Goal: Task Accomplishment & Management: Use online tool/utility

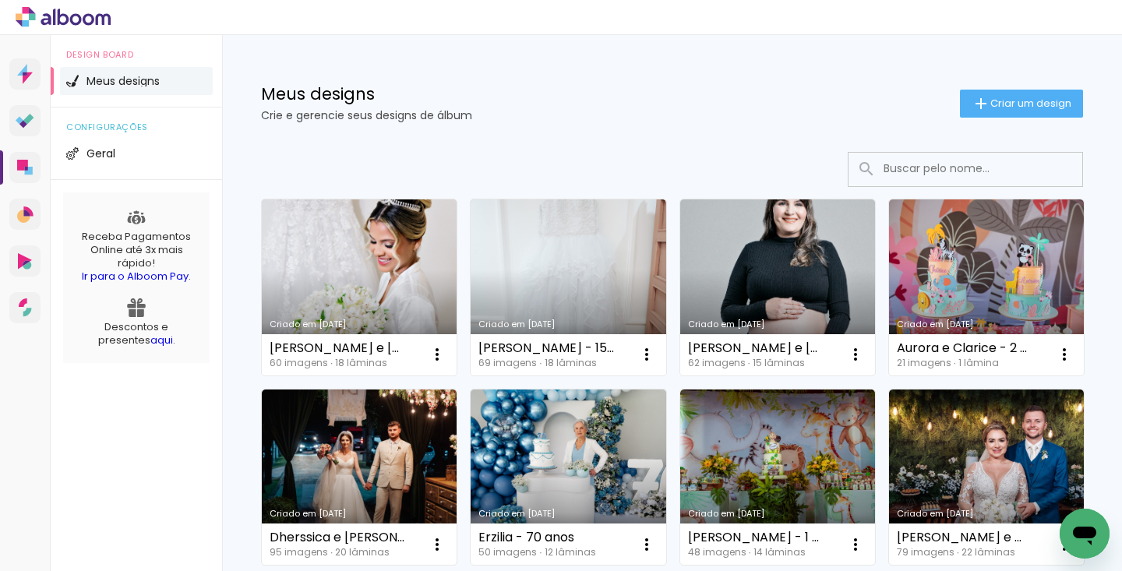
drag, startPoint x: 371, startPoint y: 446, endPoint x: 371, endPoint y: 459, distance: 12.5
click at [889, 375] on link "Criado em [DATE]" at bounding box center [986, 287] width 195 height 176
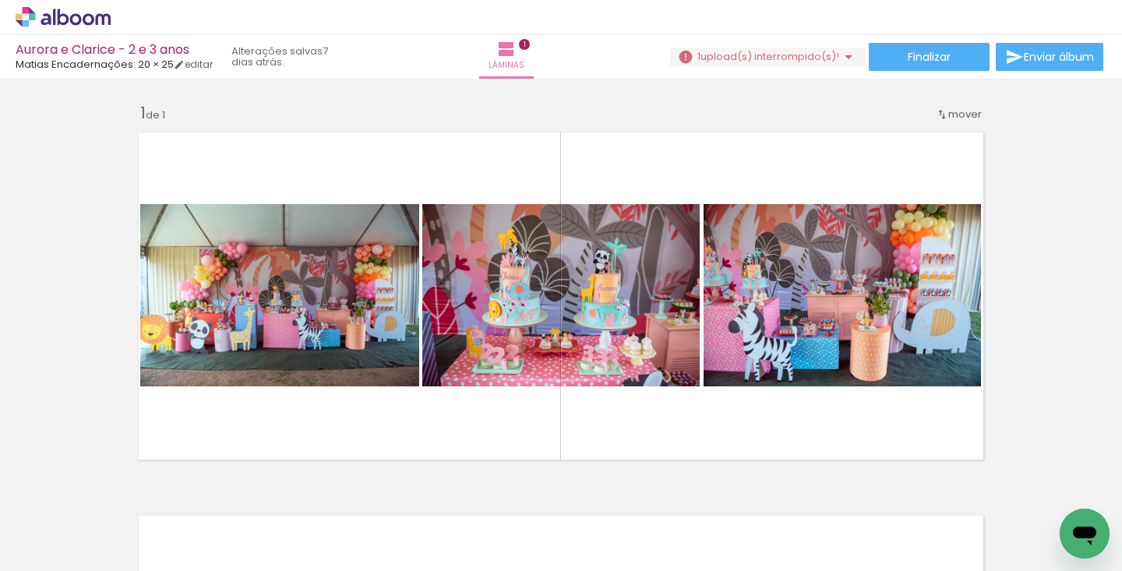
click at [84, 521] on iron-icon at bounding box center [79, 524] width 12 height 12
click at [0, 0] on slot "Não utilizadas" at bounding box center [0, 0] width 0 height 0
type input "Não utilizadas"
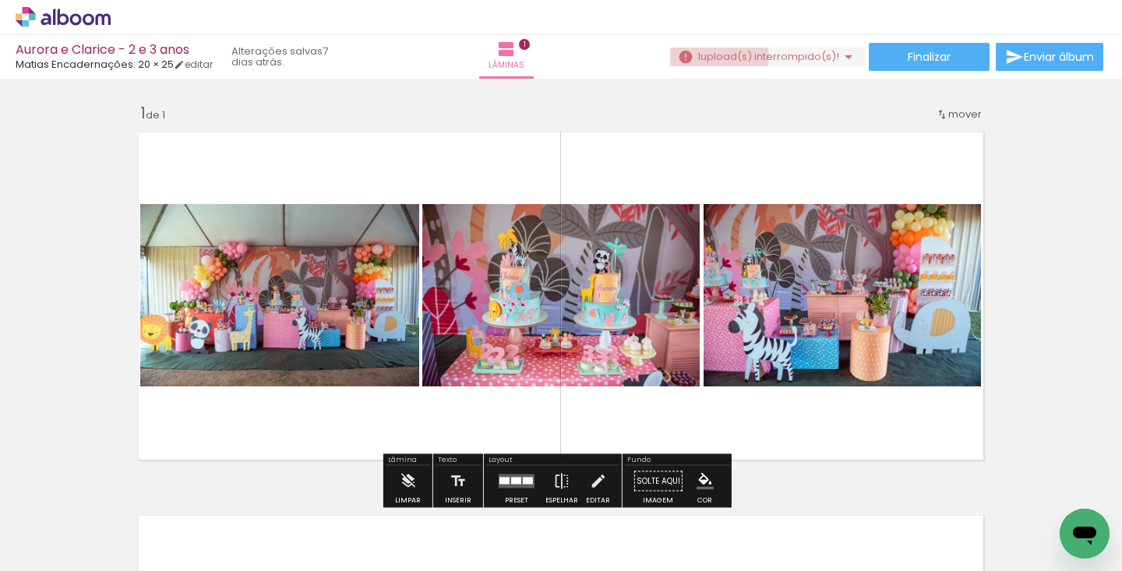
click at [704, 57] on span "upload(s) interrompido(s)!" at bounding box center [769, 56] width 139 height 15
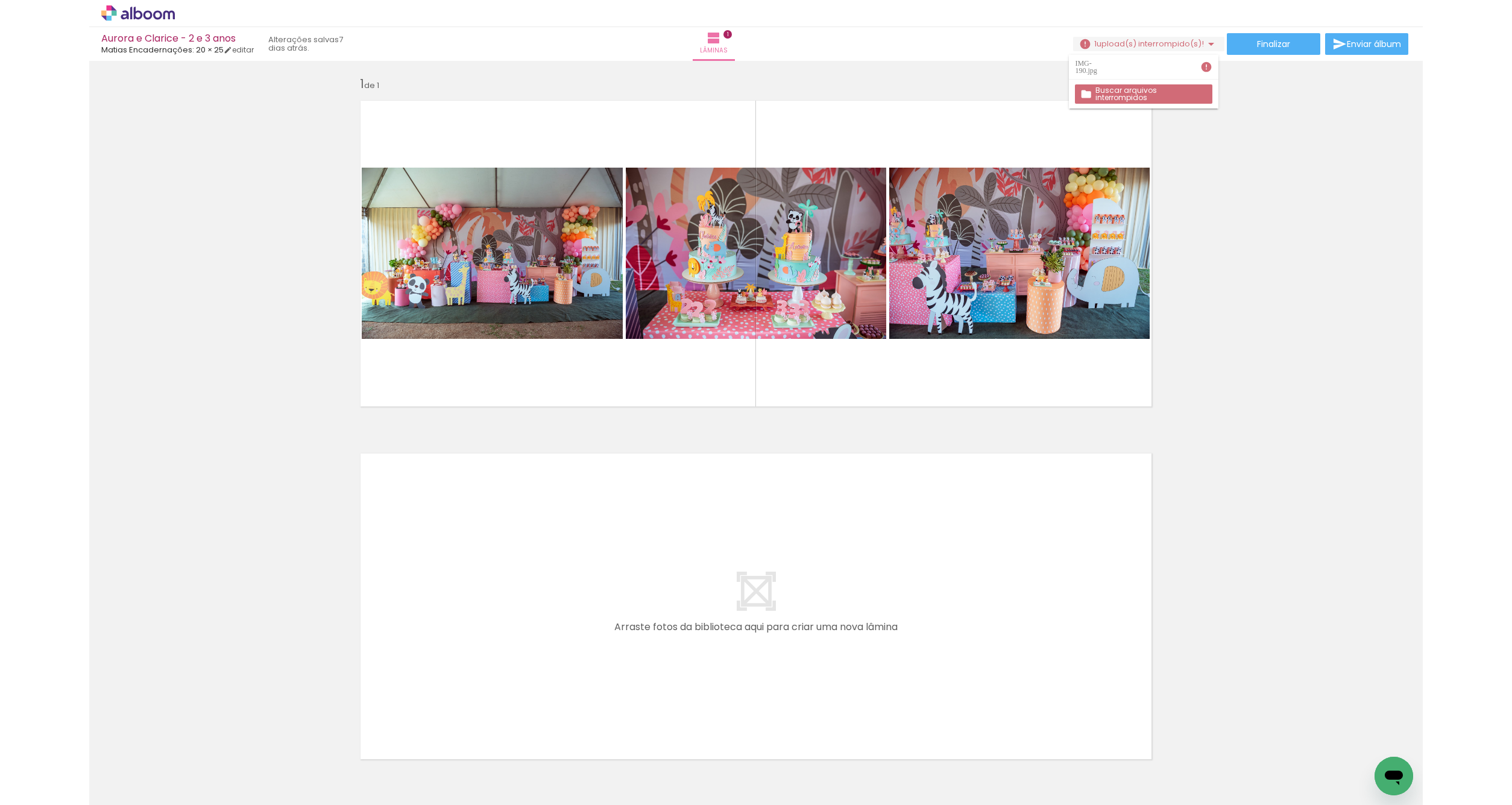
scroll to position [2, 0]
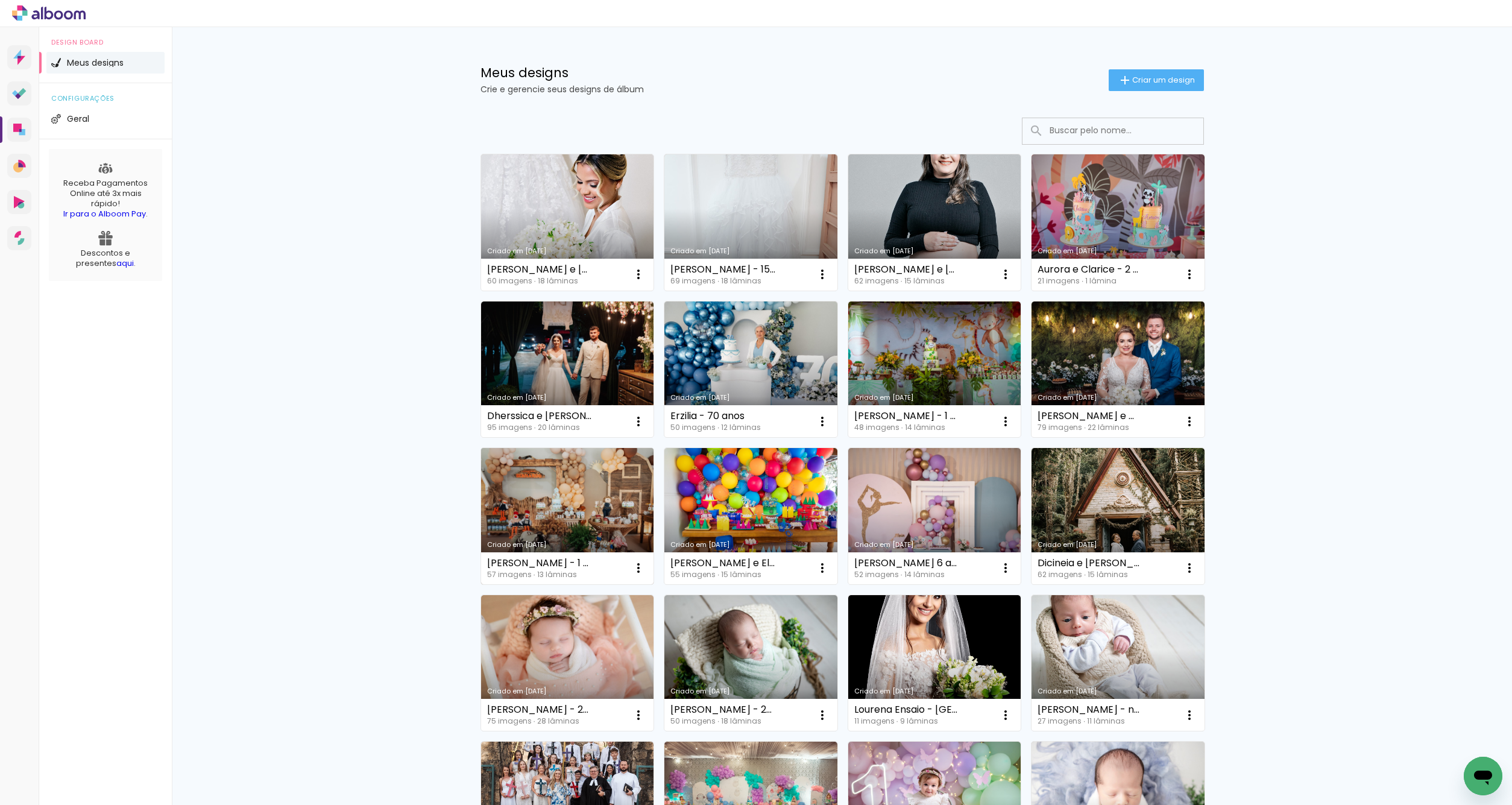
click at [539, 505] on link "Criado em [DATE]" at bounding box center [568, 516] width 173 height 136
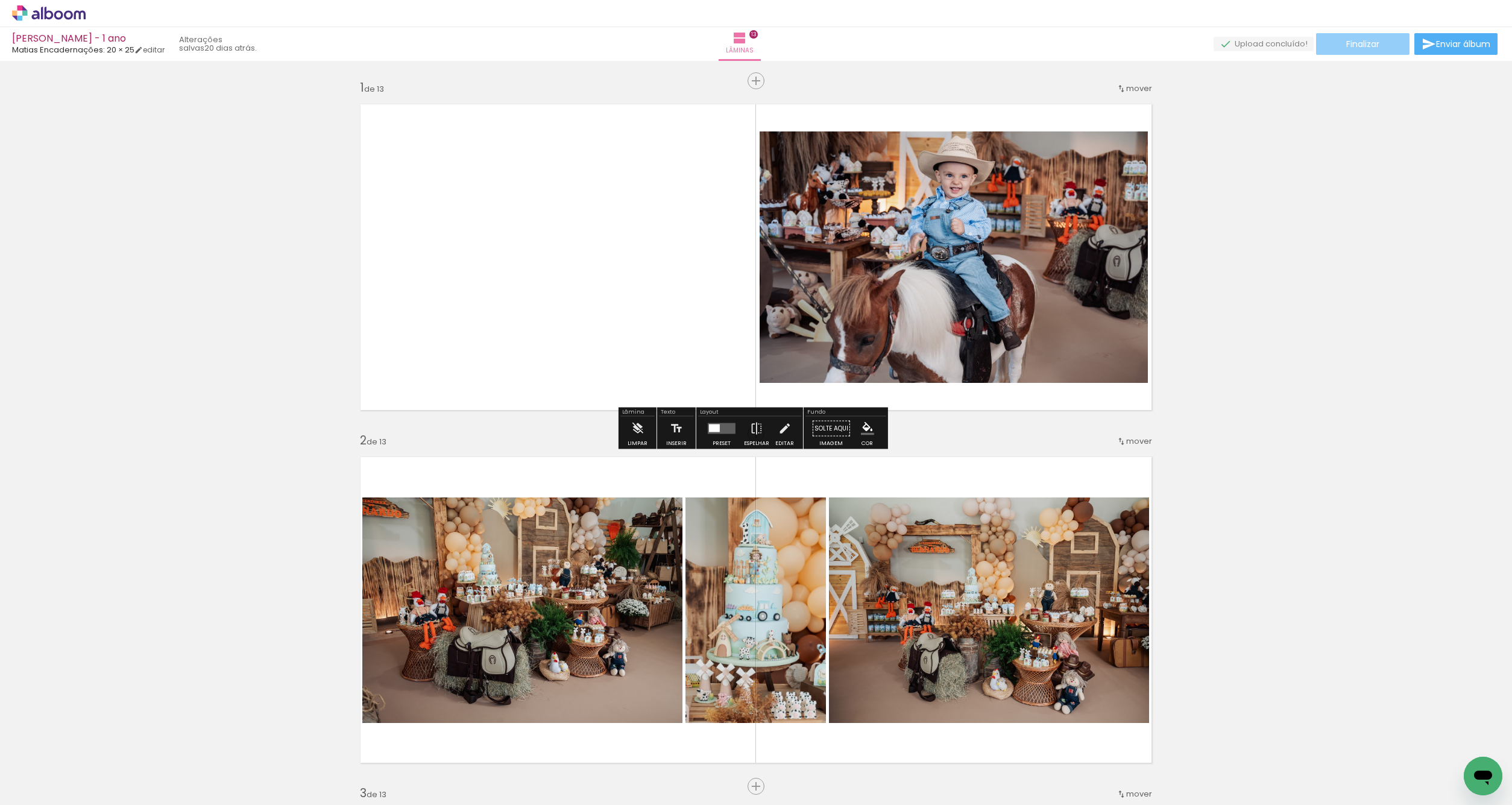
click at [1379, 42] on paper-button "Finalizar" at bounding box center [1363, 44] width 94 height 22
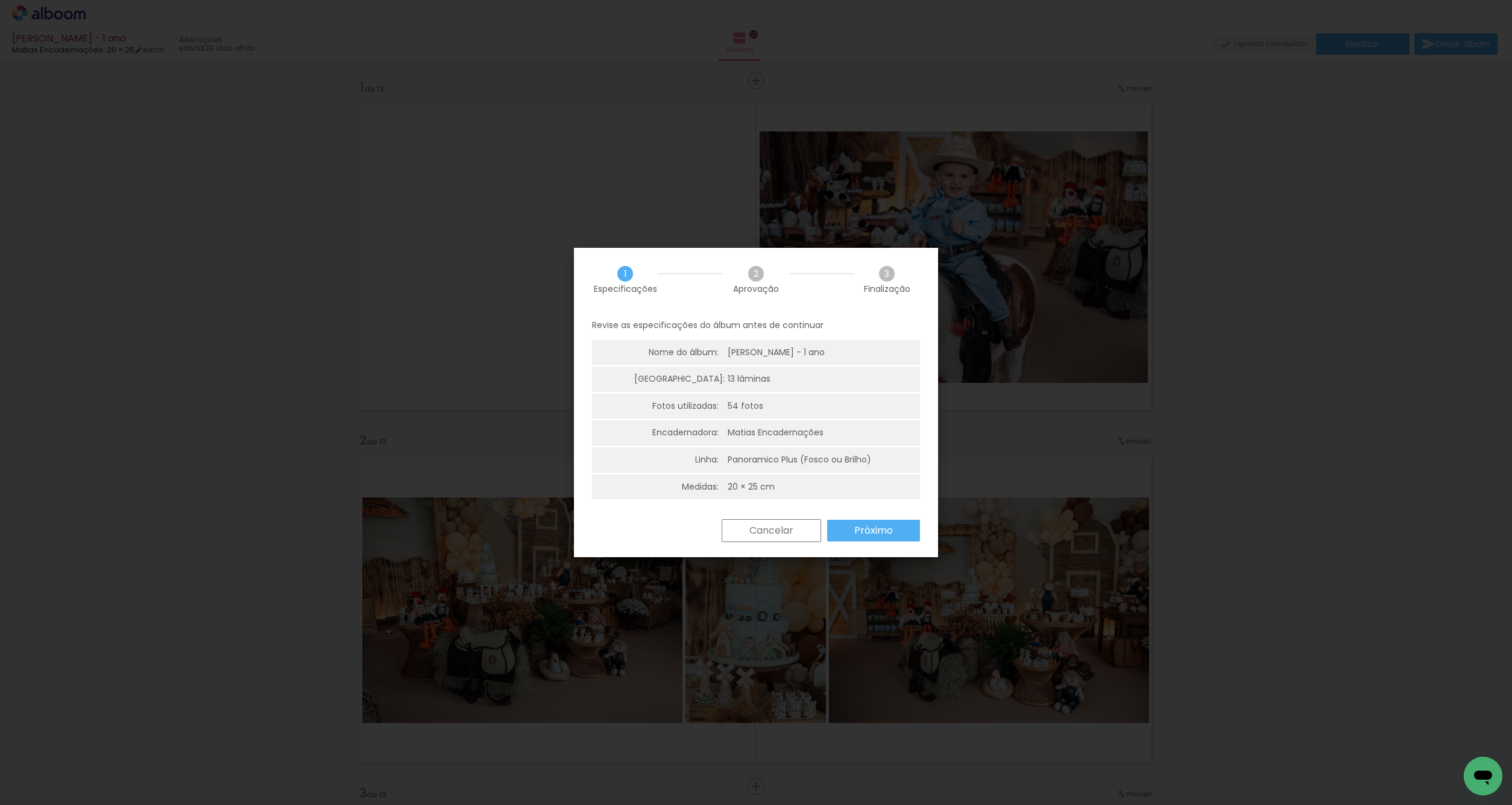
click at [0, 0] on slot "Próximo" at bounding box center [0, 0] width 0 height 0
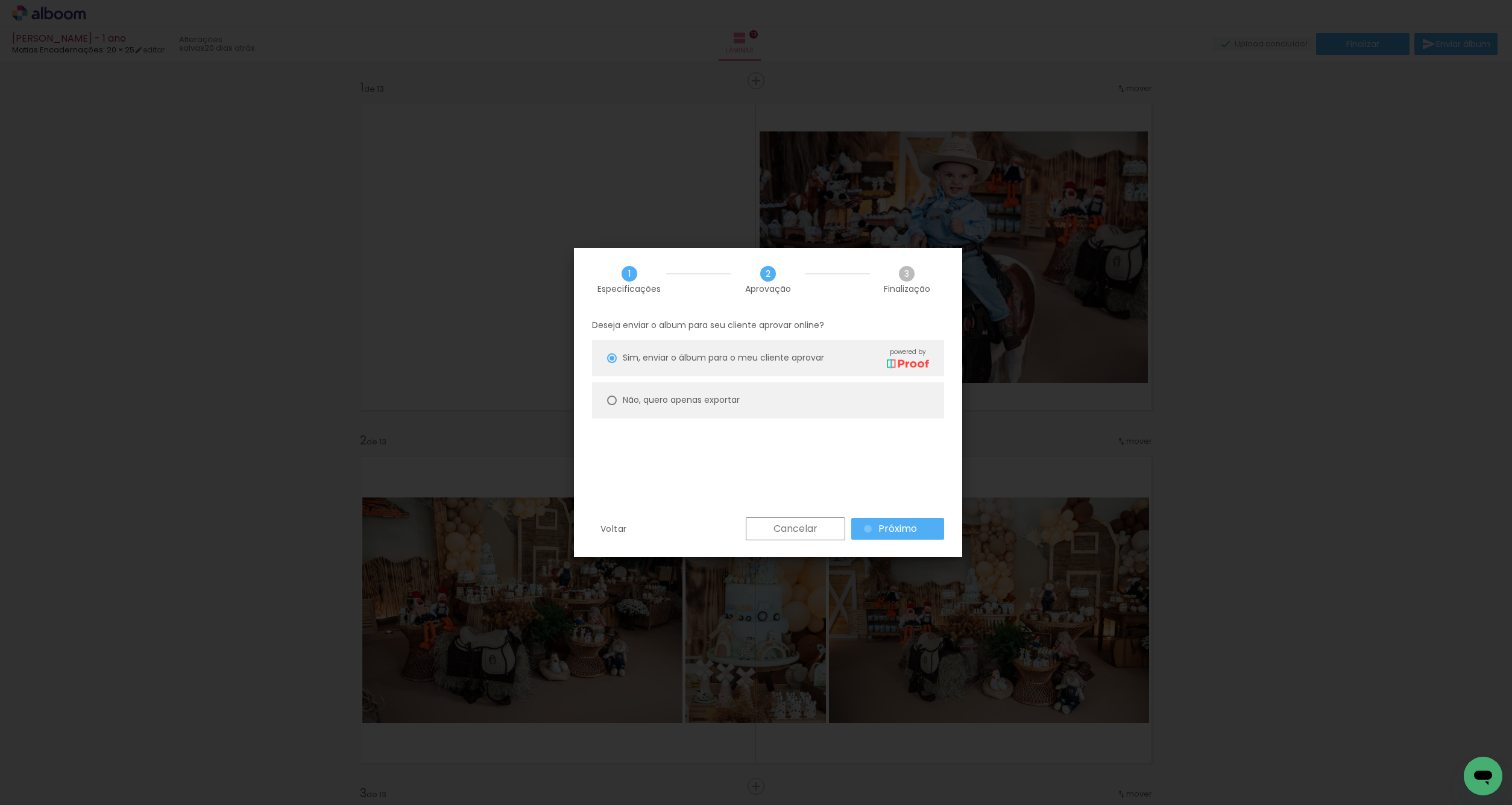
click at [869, 529] on paper-button "Próximo" at bounding box center [898, 529] width 93 height 22
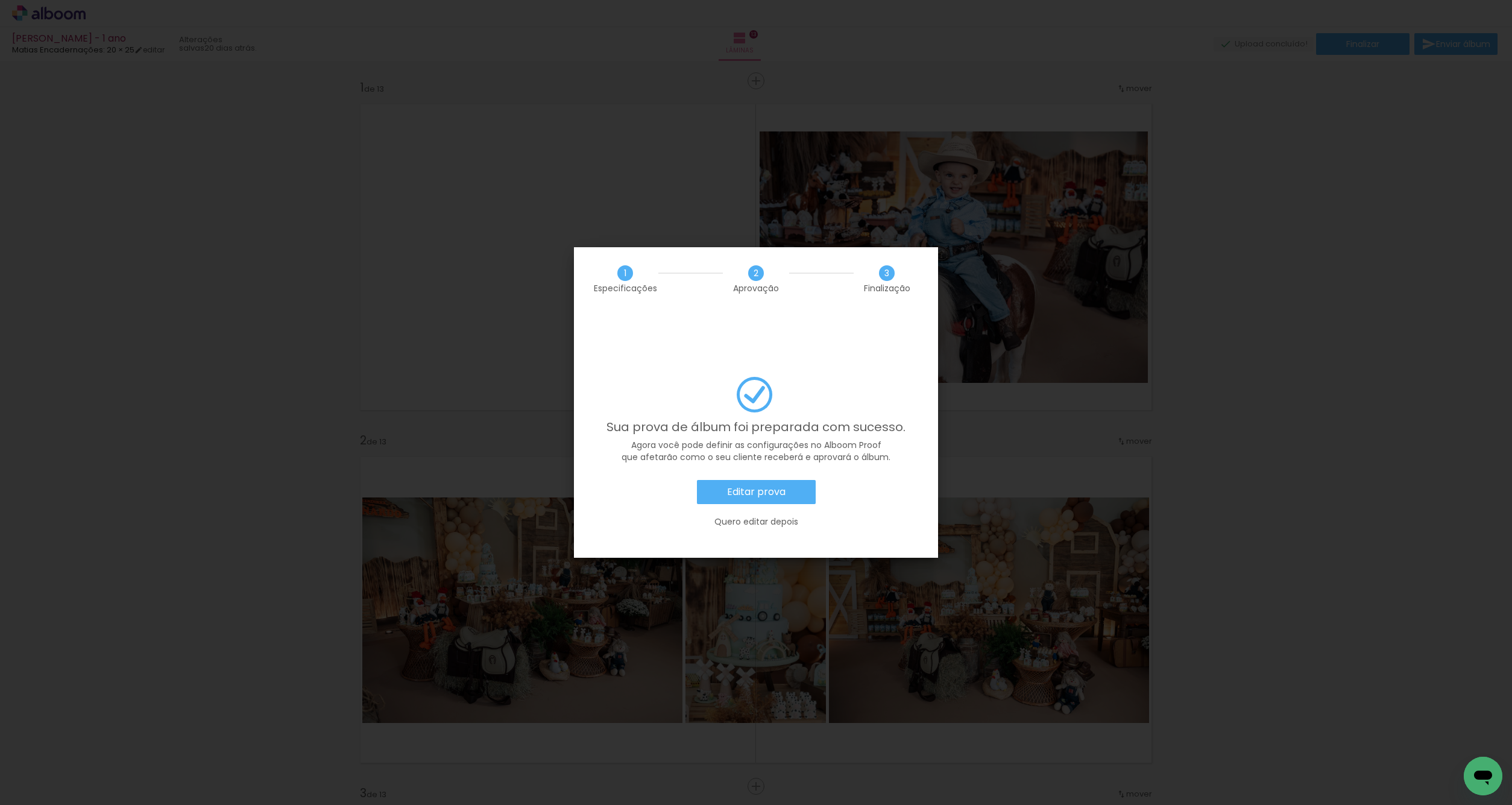
click at [0, 0] on slot "Editar prova" at bounding box center [0, 0] width 0 height 0
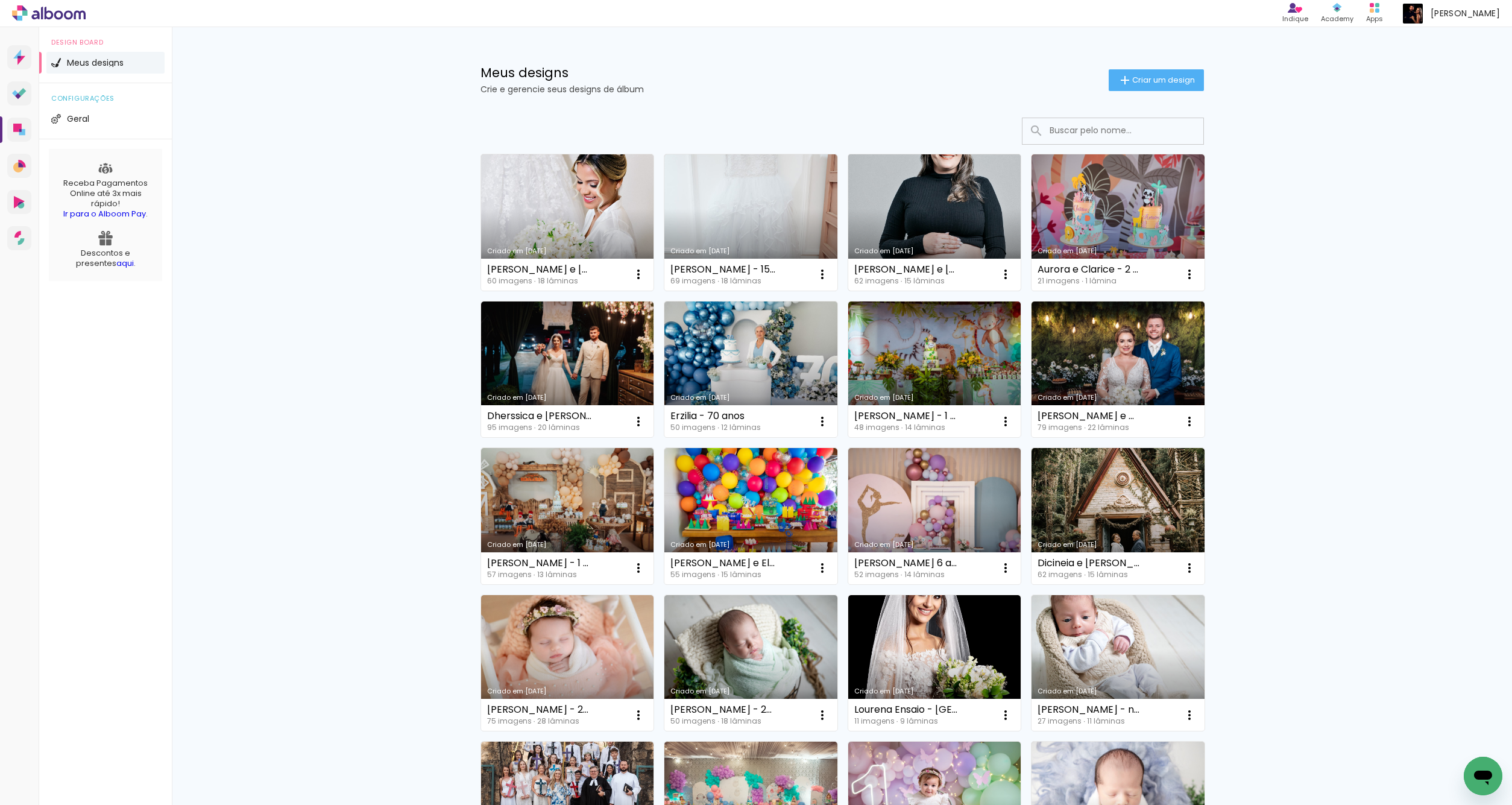
click at [915, 218] on link "Criado em [DATE]" at bounding box center [935, 222] width 173 height 136
click at [887, 223] on link "Criado em [DATE]" at bounding box center [935, 222] width 173 height 136
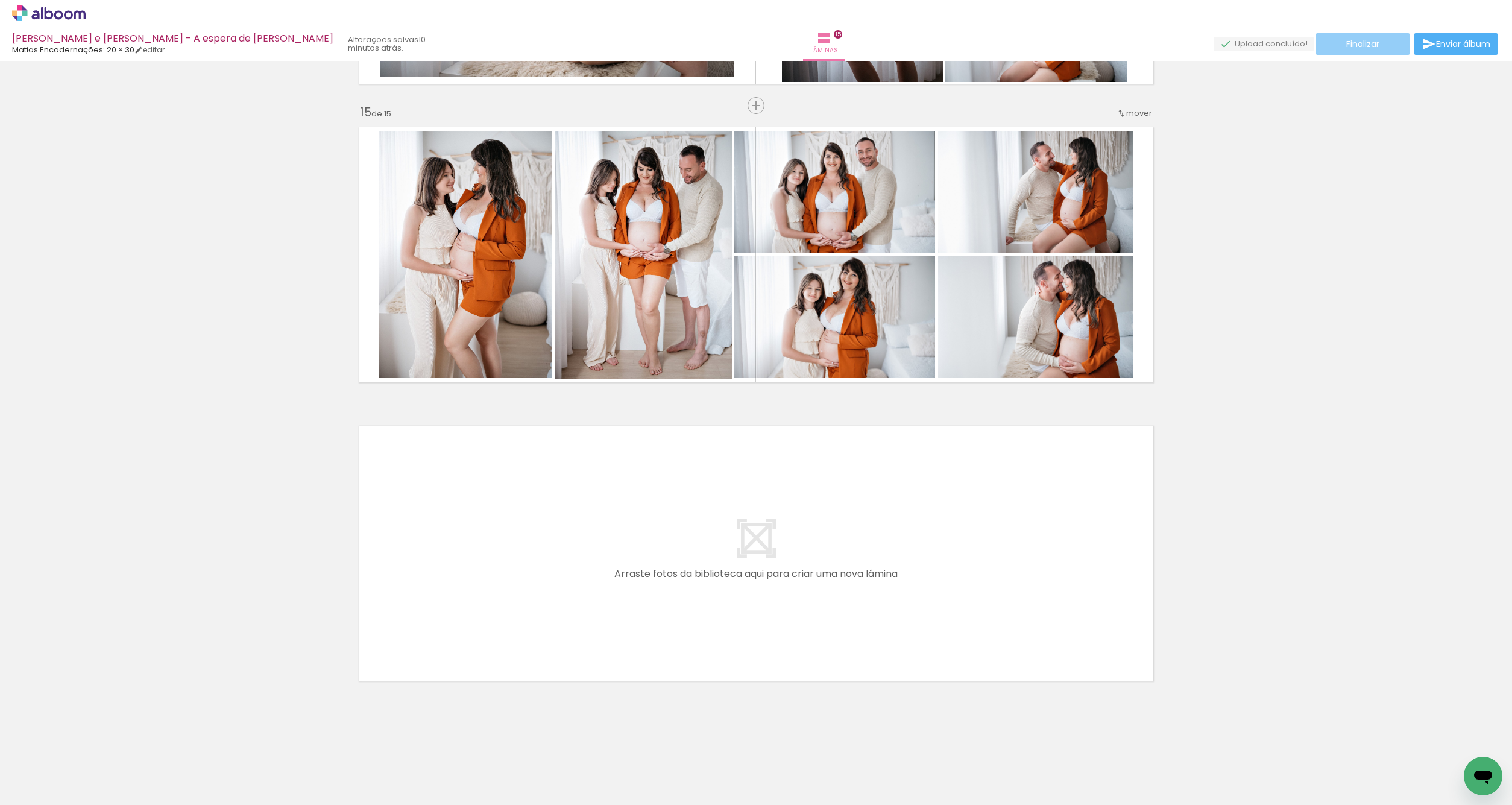
scroll to position [4154, 0]
click at [1368, 42] on span "Finalizar" at bounding box center [1363, 43] width 33 height 9
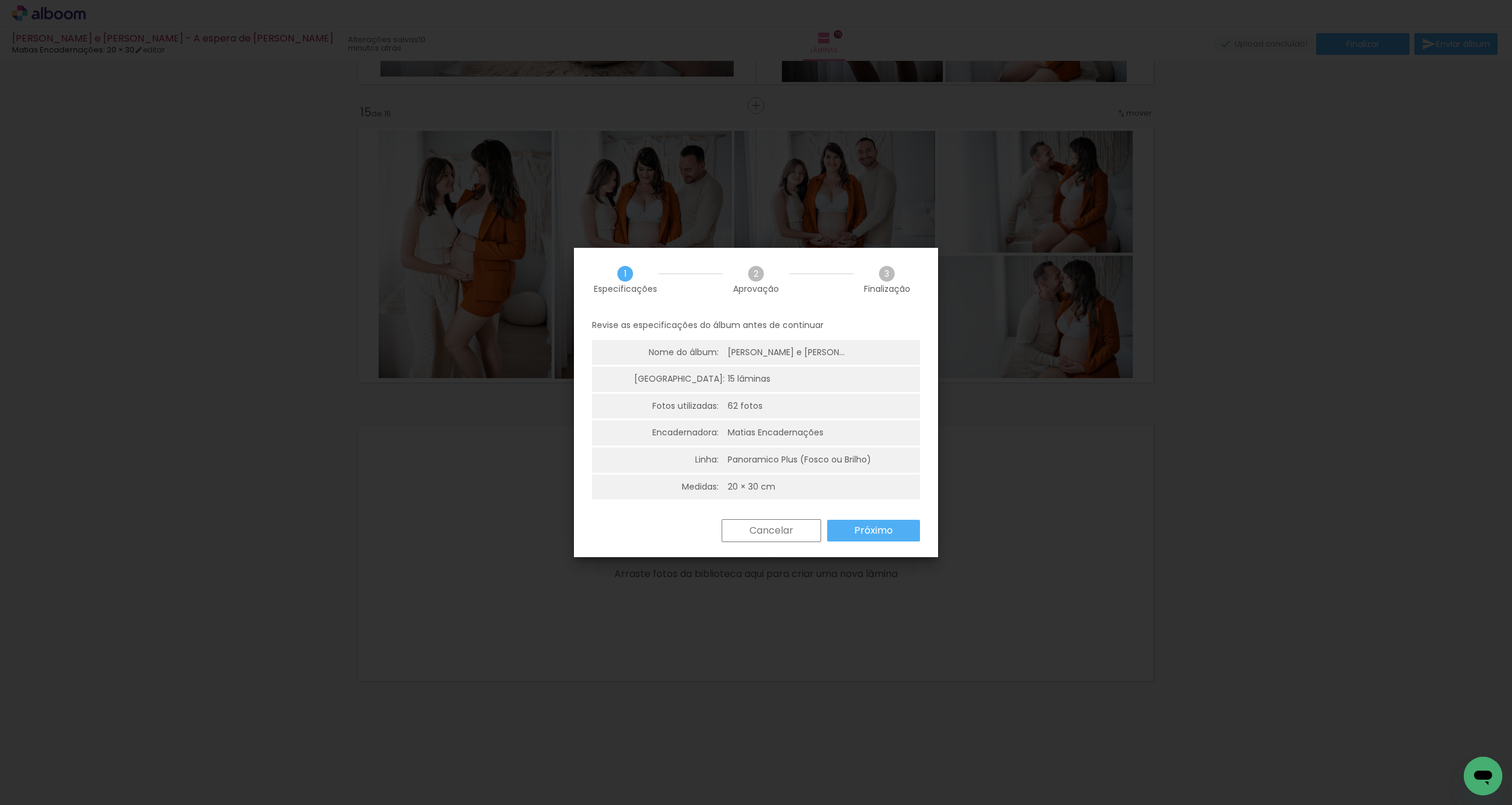
click at [854, 519] on paper-button "Próximo" at bounding box center [874, 530] width 93 height 22
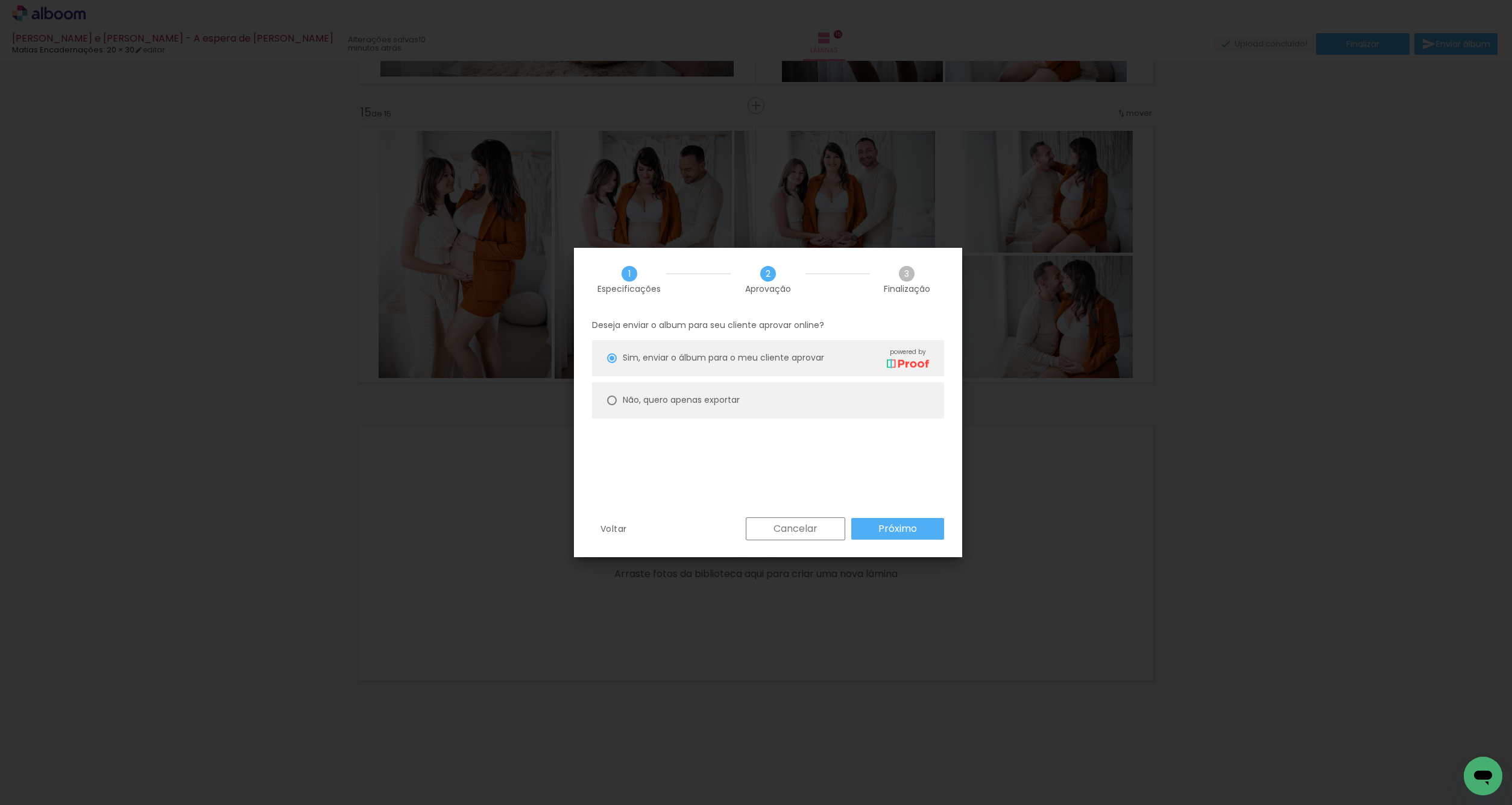
click at [876, 533] on paper-button "Próximo" at bounding box center [898, 529] width 93 height 22
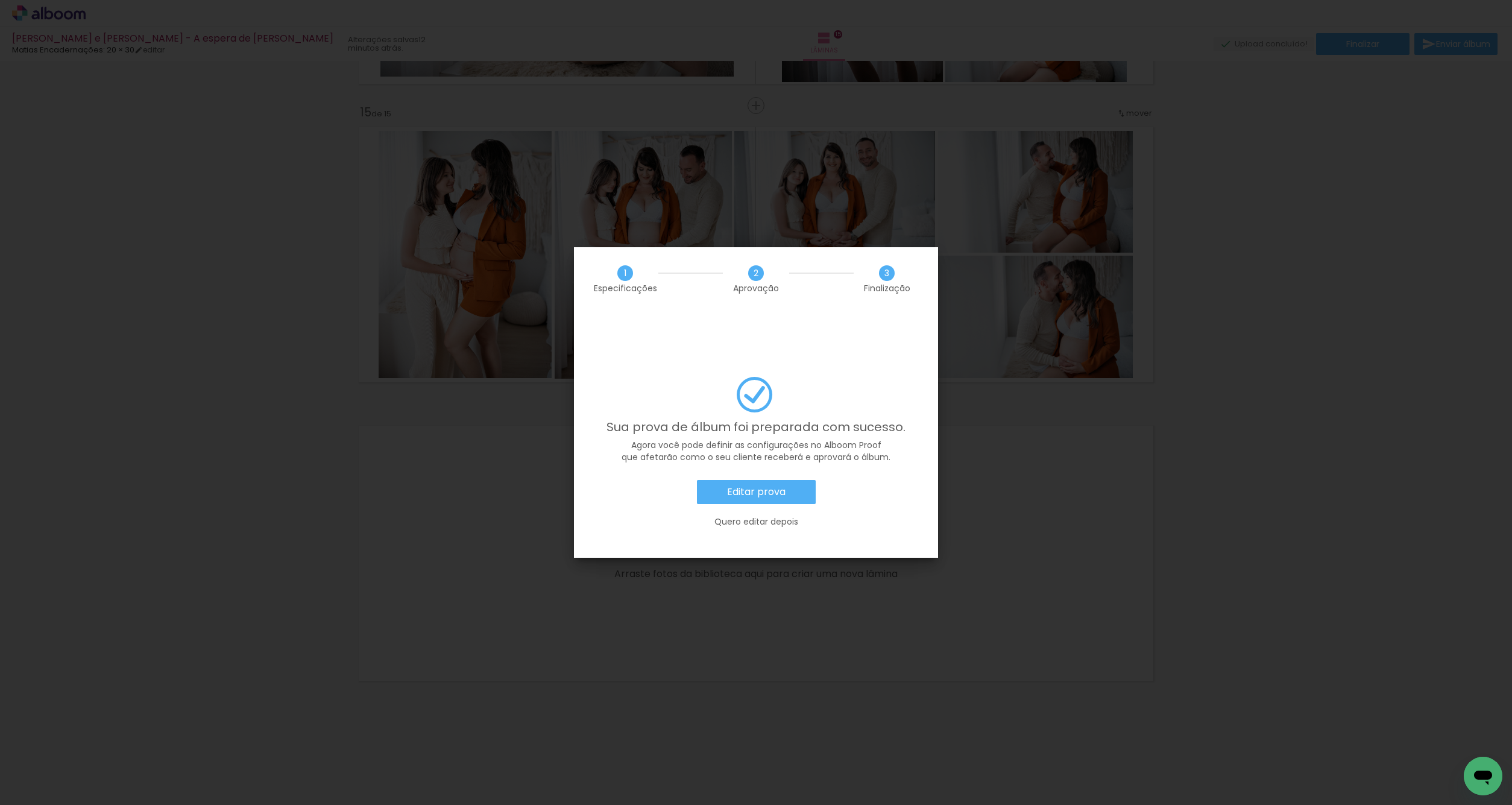
click at [0, 0] on slot "Editar prova" at bounding box center [0, 0] width 0 height 0
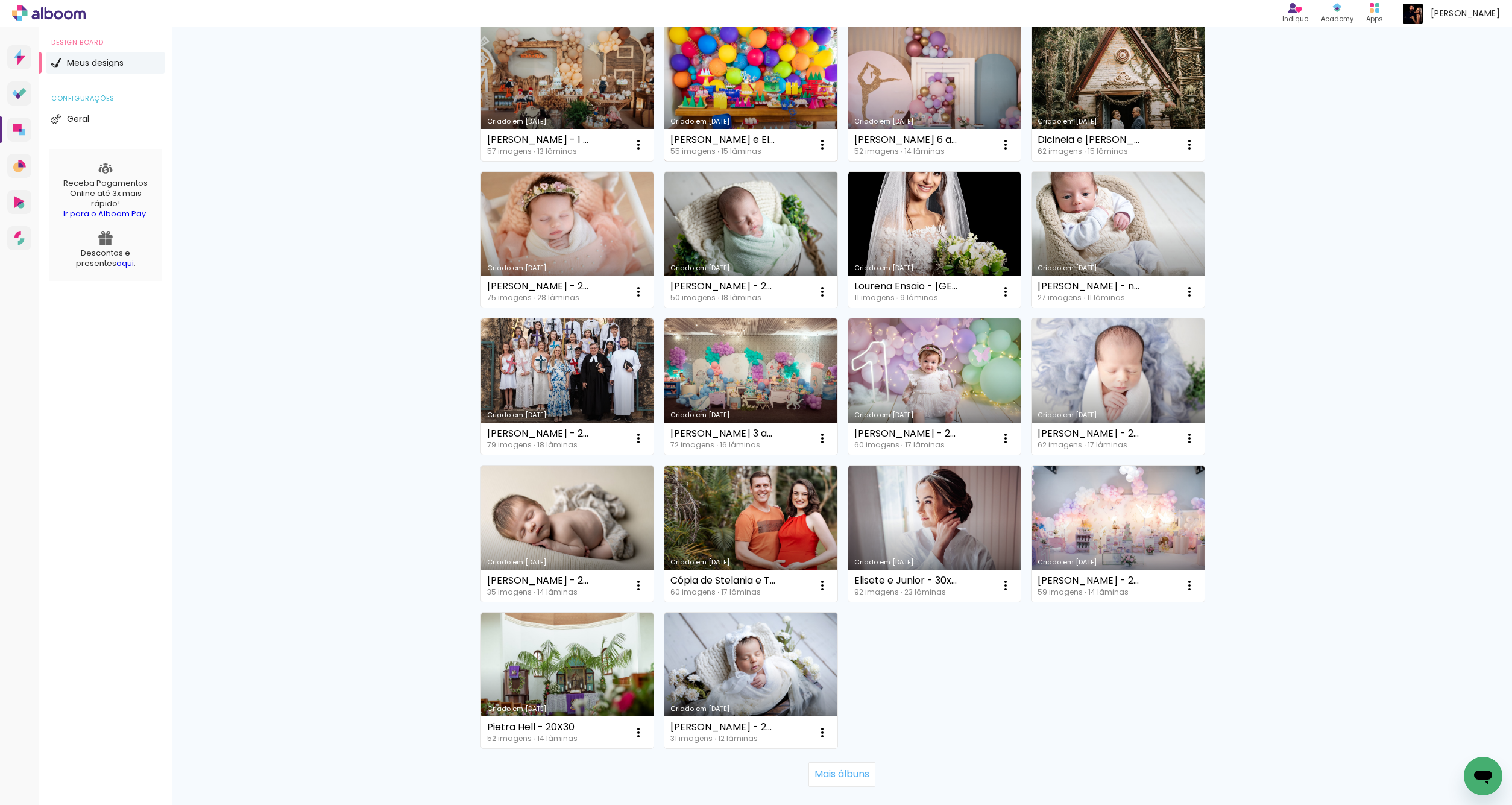
scroll to position [455, 0]
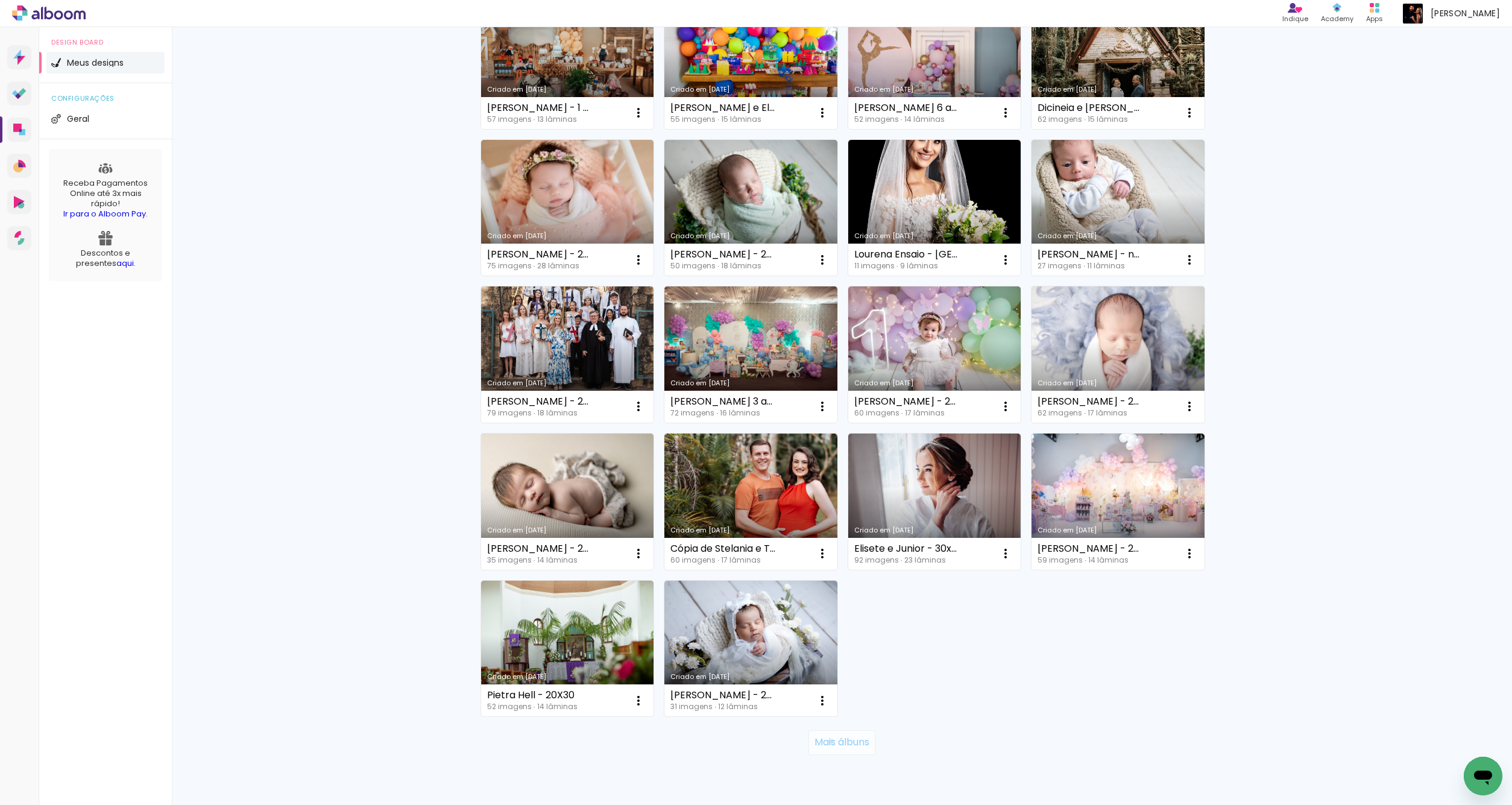
click at [0, 0] on slot "Mais álbuns" at bounding box center [0, 0] width 0 height 0
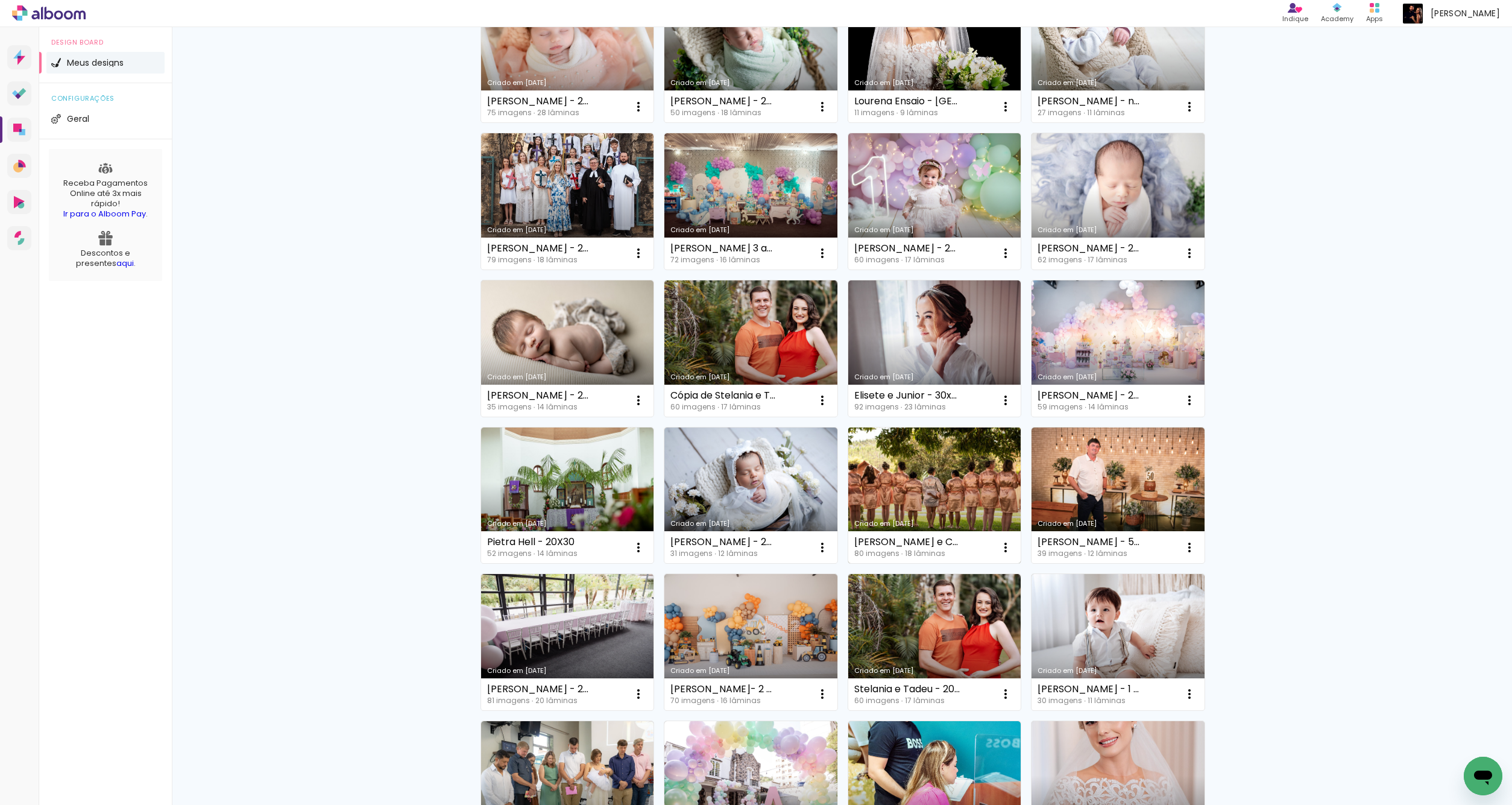
scroll to position [626, 0]
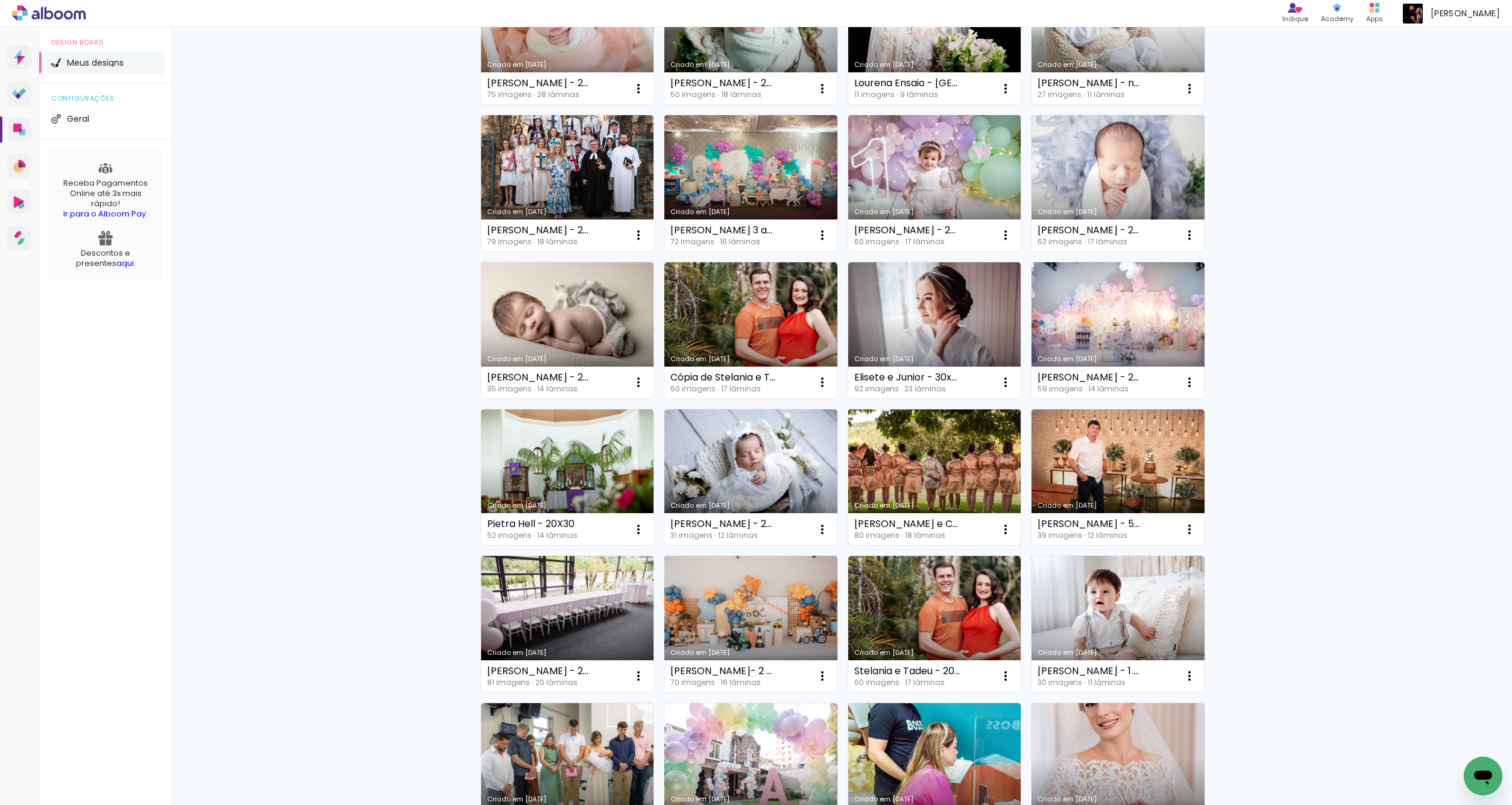
click at [942, 471] on link "Criado em 13/03/25" at bounding box center [935, 478] width 173 height 136
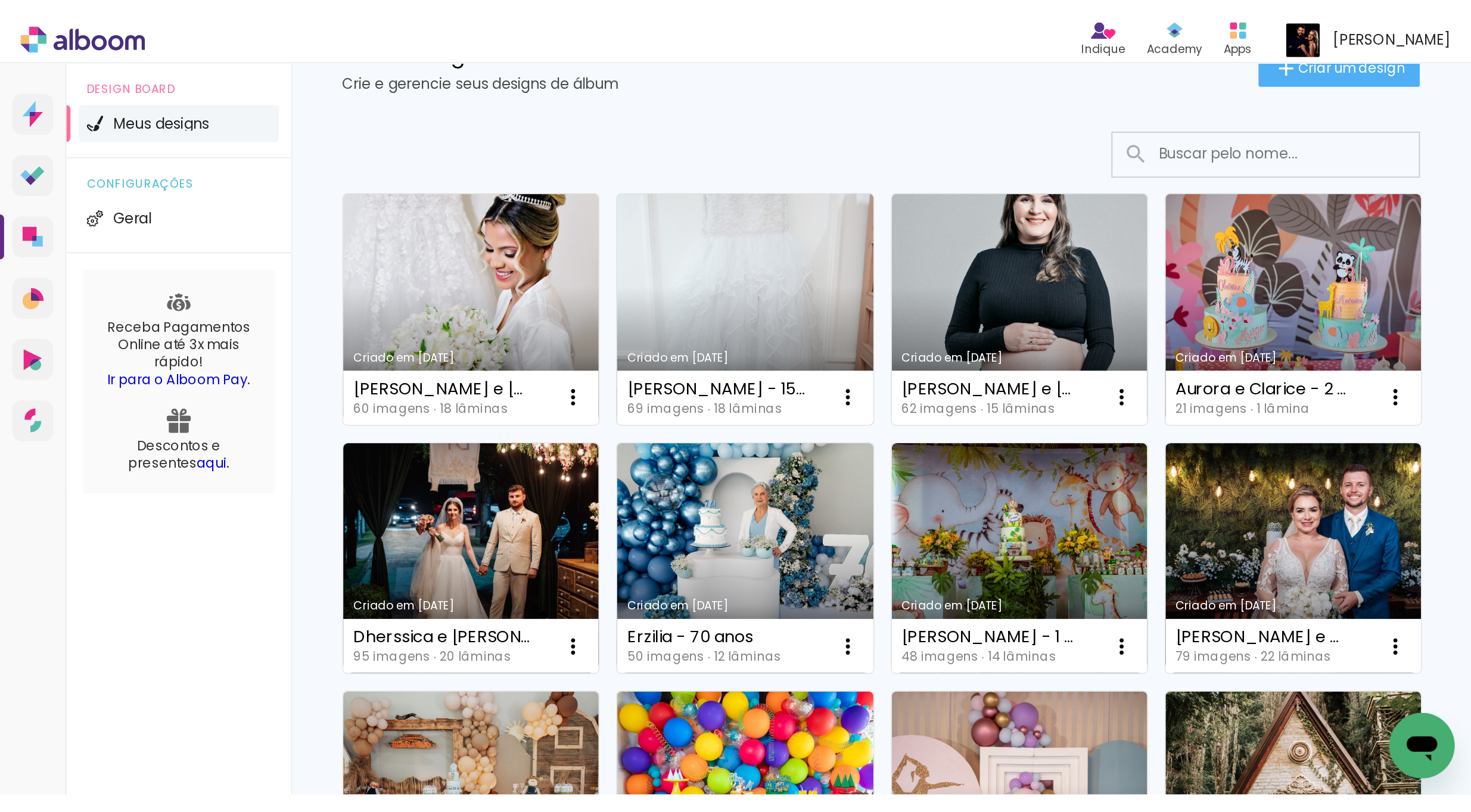
scroll to position [54, 0]
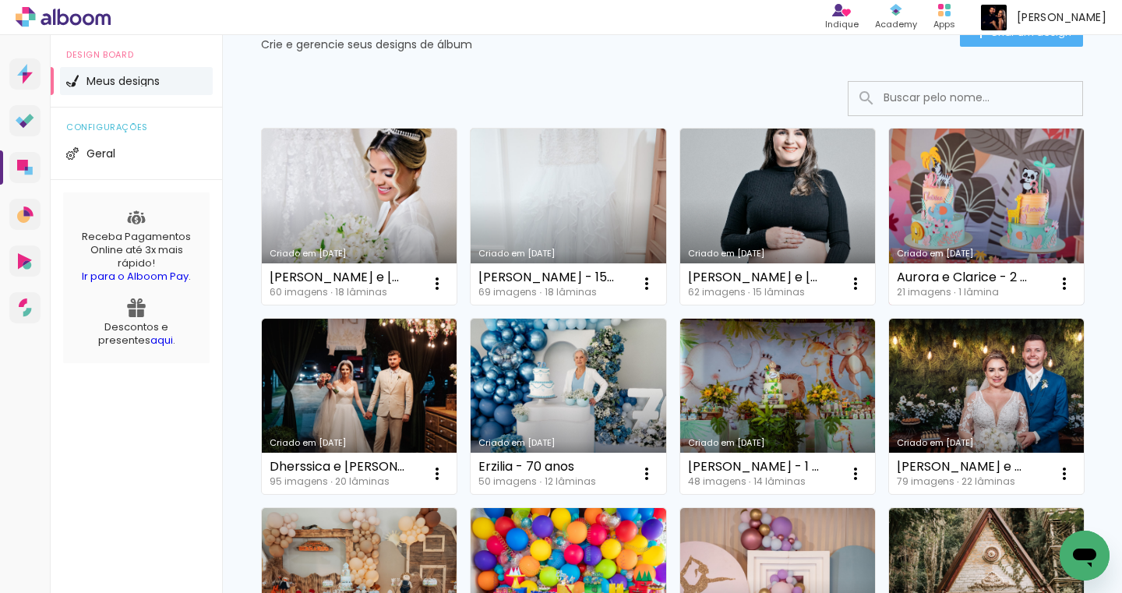
click at [889, 305] on link "Criado em [DATE]" at bounding box center [986, 217] width 195 height 176
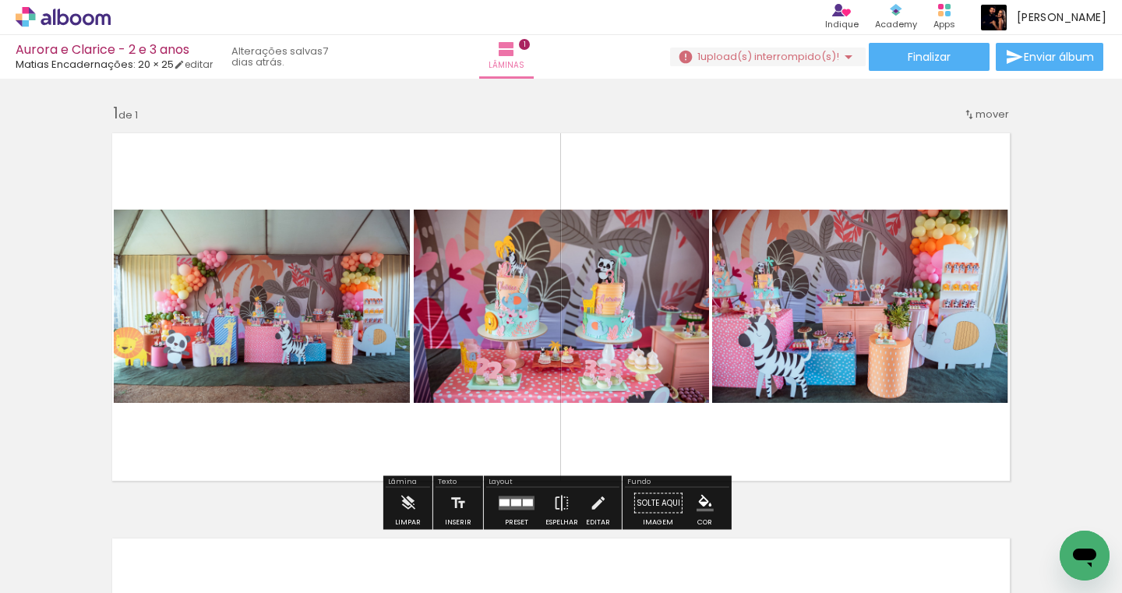
click at [79, 542] on iron-icon at bounding box center [79, 546] width 12 height 12
click at [0, 0] on slot "Não utilizadas" at bounding box center [0, 0] width 0 height 0
type input "Não utilizadas"
